Goal: Complete application form

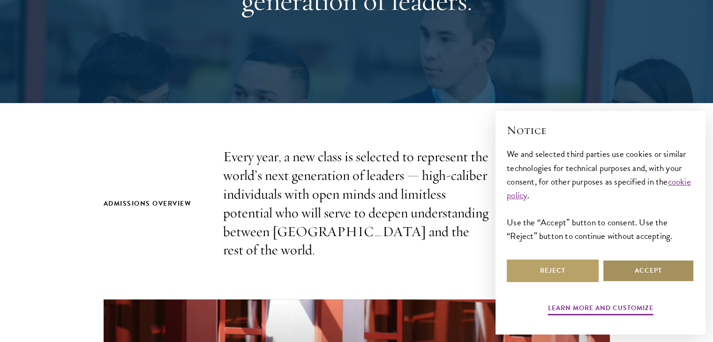
click at [658, 275] on button "Accept" at bounding box center [648, 271] width 92 height 22
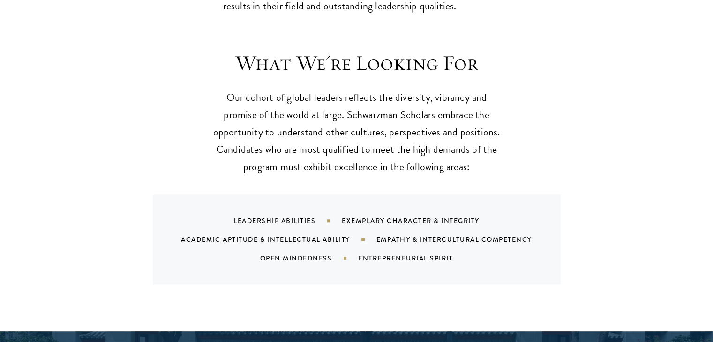
scroll to position [891, 0]
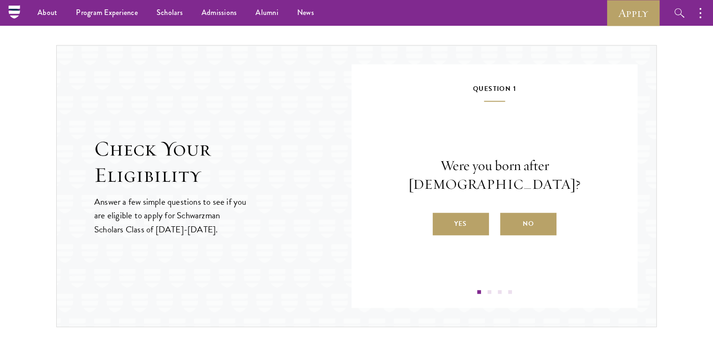
scroll to position [942, 0]
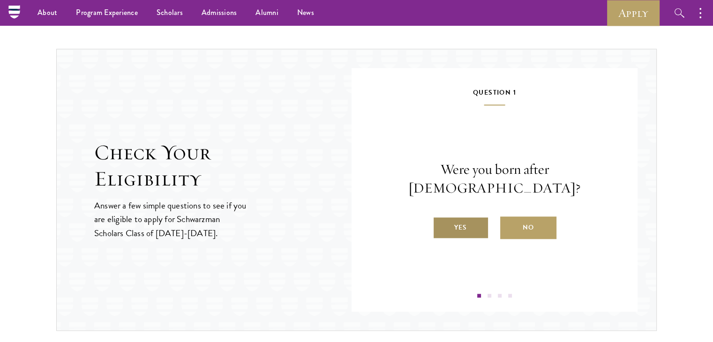
click at [469, 217] on label "Yes" at bounding box center [461, 228] width 56 height 22
click at [441, 217] on input "Yes" at bounding box center [437, 221] width 8 height 8
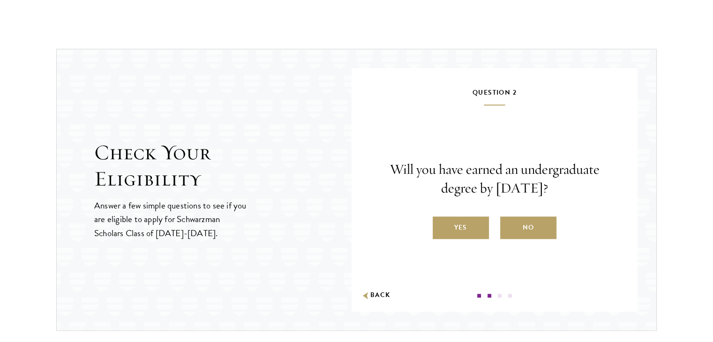
scroll to position [989, 0]
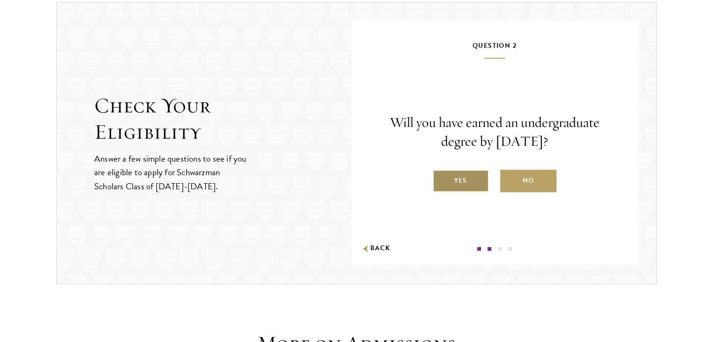
click at [465, 181] on label "Yes" at bounding box center [461, 181] width 56 height 22
click at [441, 179] on input "Yes" at bounding box center [437, 175] width 8 height 8
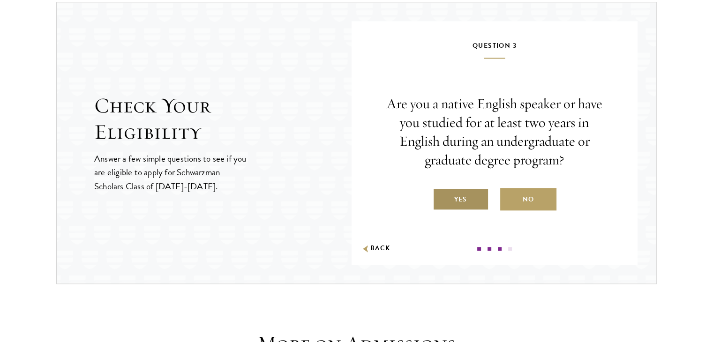
click at [459, 192] on label "Yes" at bounding box center [461, 199] width 56 height 22
click at [441, 192] on input "Yes" at bounding box center [437, 193] width 8 height 8
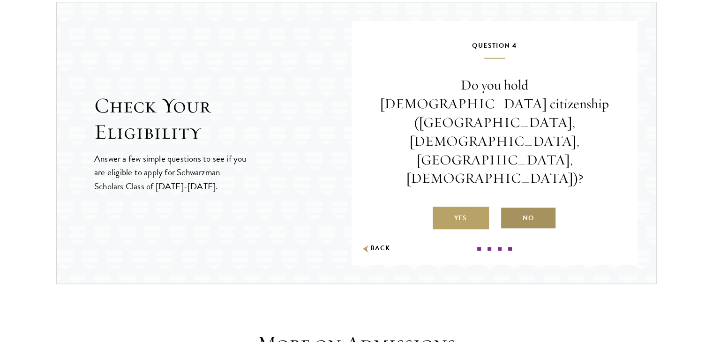
click at [539, 207] on label "No" at bounding box center [528, 218] width 56 height 22
click at [509, 208] on input "No" at bounding box center [504, 212] width 8 height 8
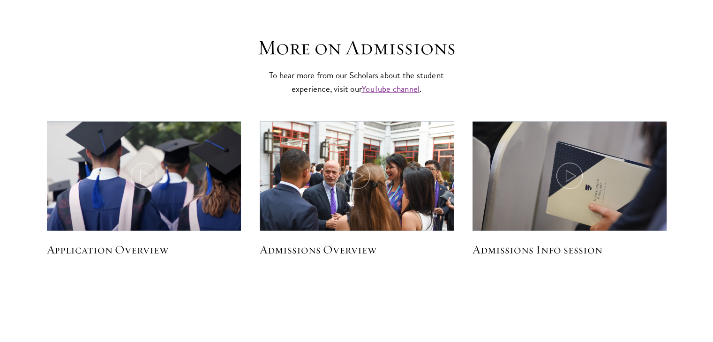
scroll to position [1270, 0]
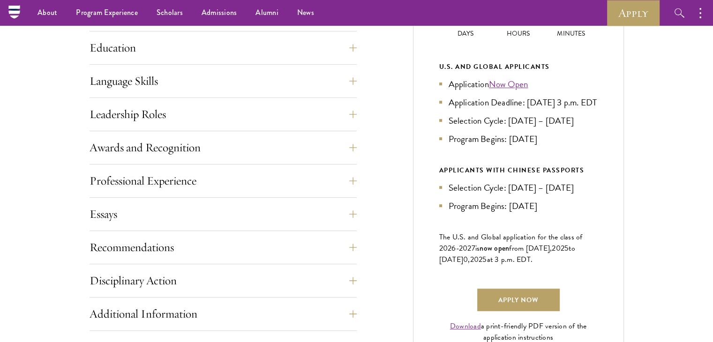
scroll to position [469, 0]
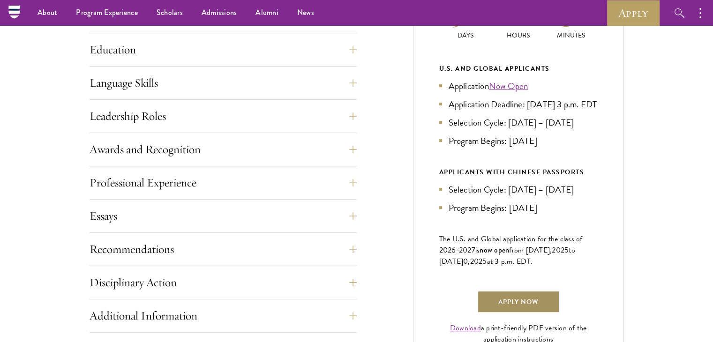
click at [515, 308] on link "Apply Now" at bounding box center [518, 302] width 82 height 22
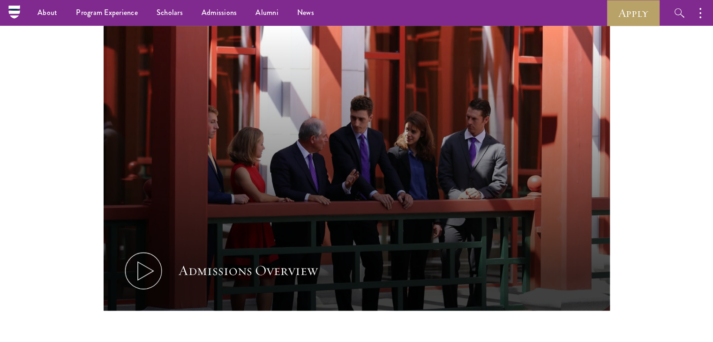
scroll to position [516, 0]
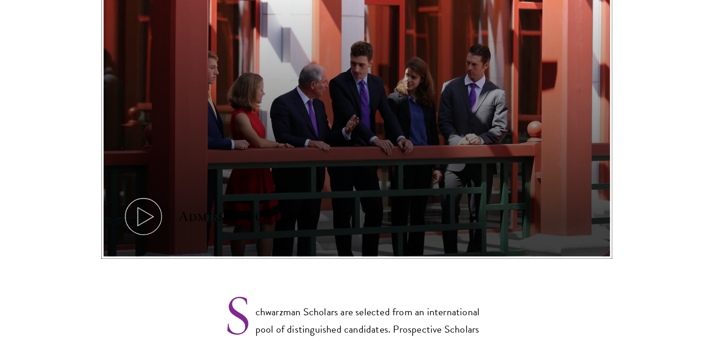
click at [227, 176] on button "Admissions Overview" at bounding box center [357, 113] width 506 height 285
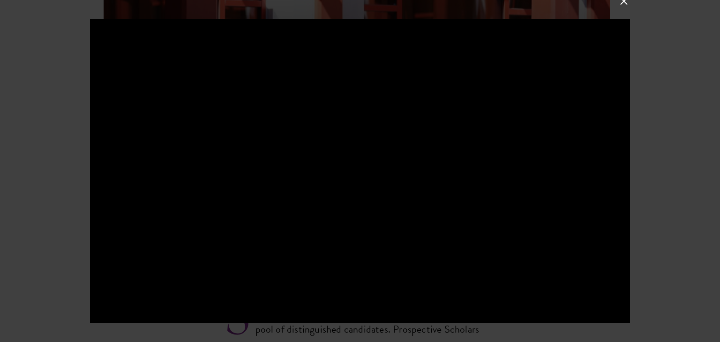
click at [633, 164] on div at bounding box center [360, 171] width 720 height 342
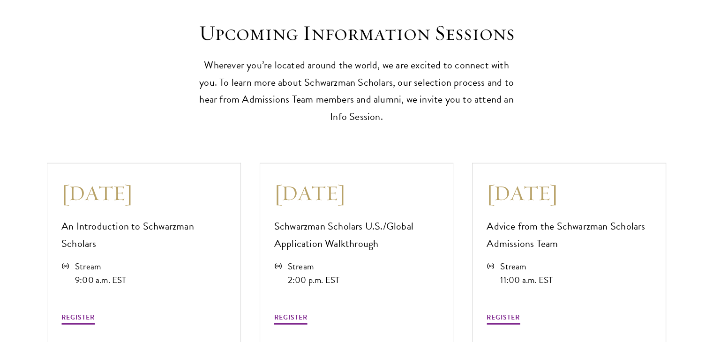
scroll to position [2484, 0]
